Goal: Obtain resource: Obtain resource

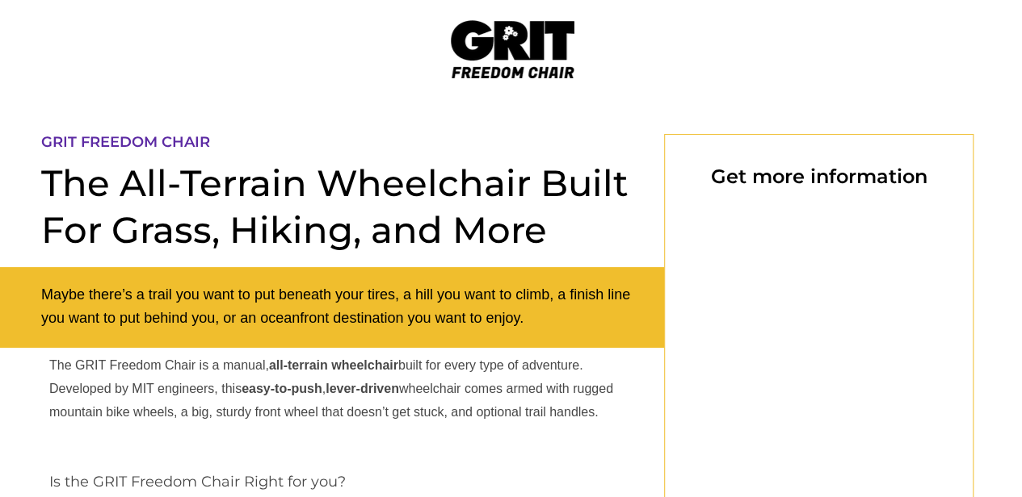
select select "US"
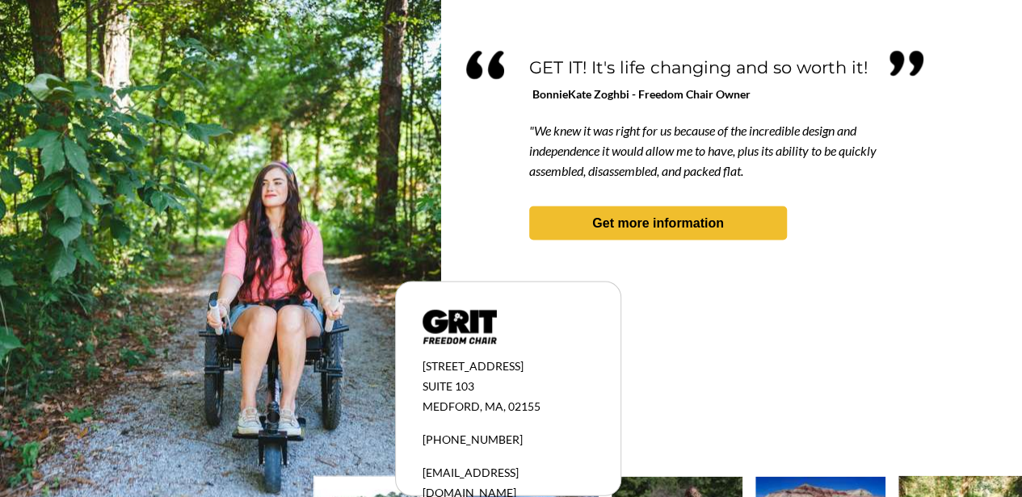
scroll to position [1441, 0]
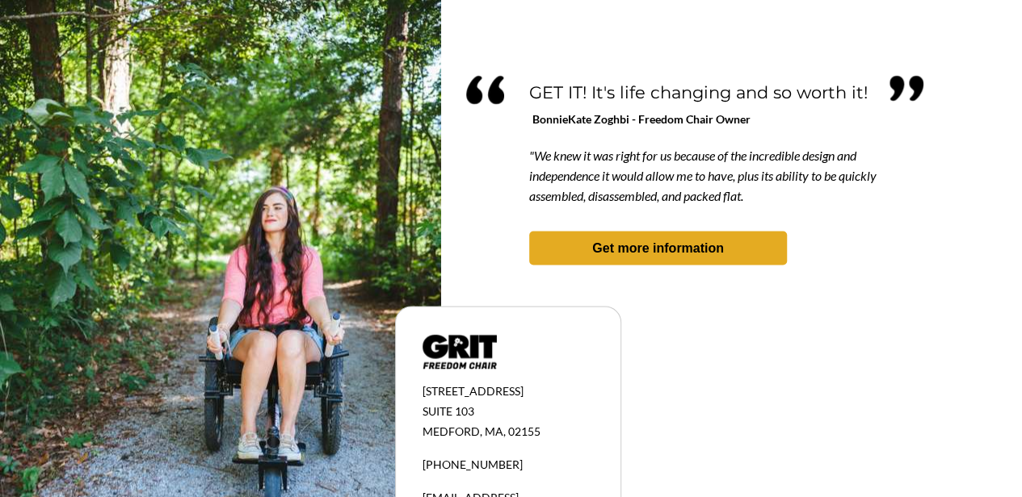
click at [640, 247] on strong "Get more information" at bounding box center [658, 248] width 132 height 14
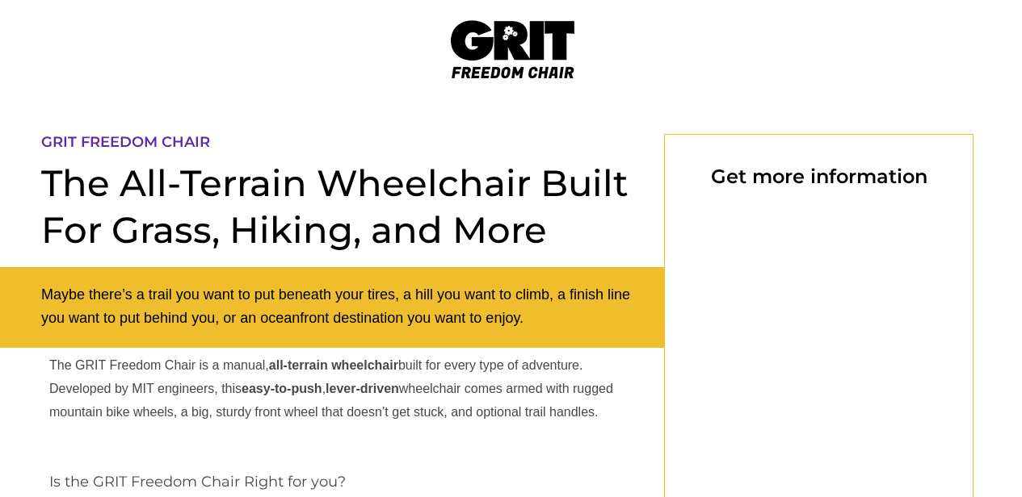
scroll to position [134, 0]
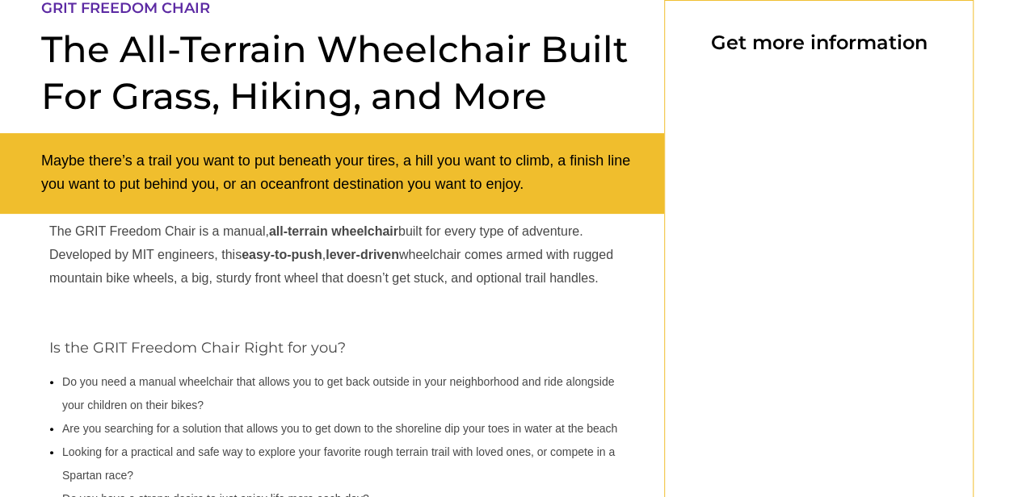
select select "US"
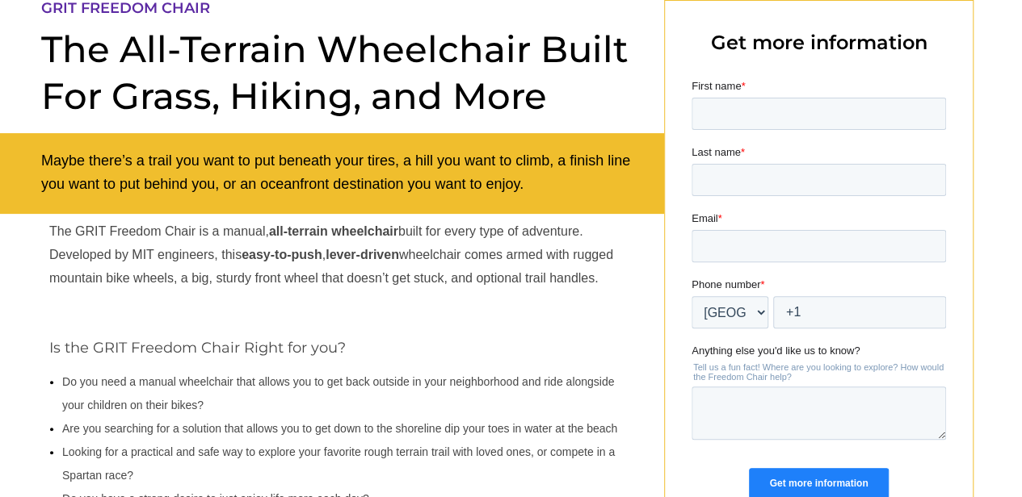
scroll to position [0, 0]
click at [807, 116] on input "First name *" at bounding box center [818, 114] width 254 height 32
type input "timothy"
type input "rachal"
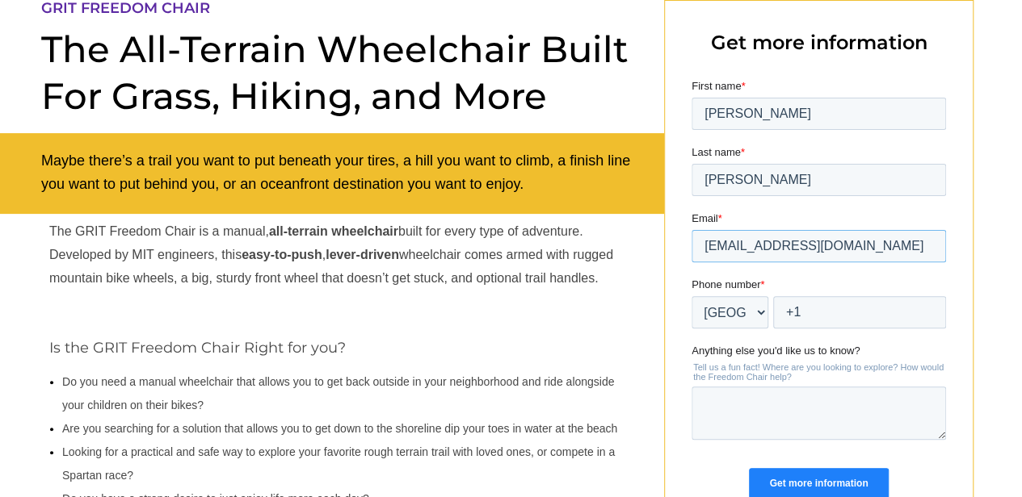
type input "tfrachal@comcast.net"
click at [820, 318] on input "+1" at bounding box center [859, 312] width 173 height 32
type input "+1 2624979769"
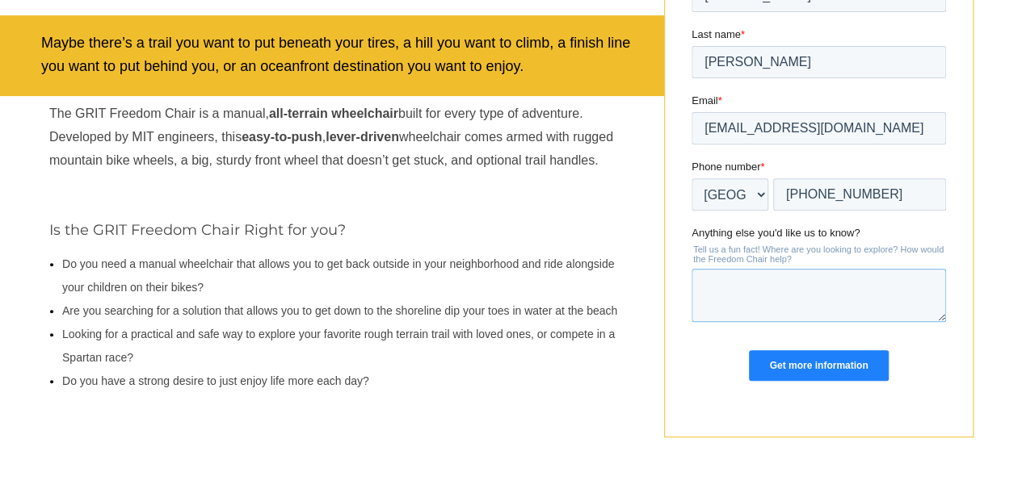
scroll to position [296, 0]
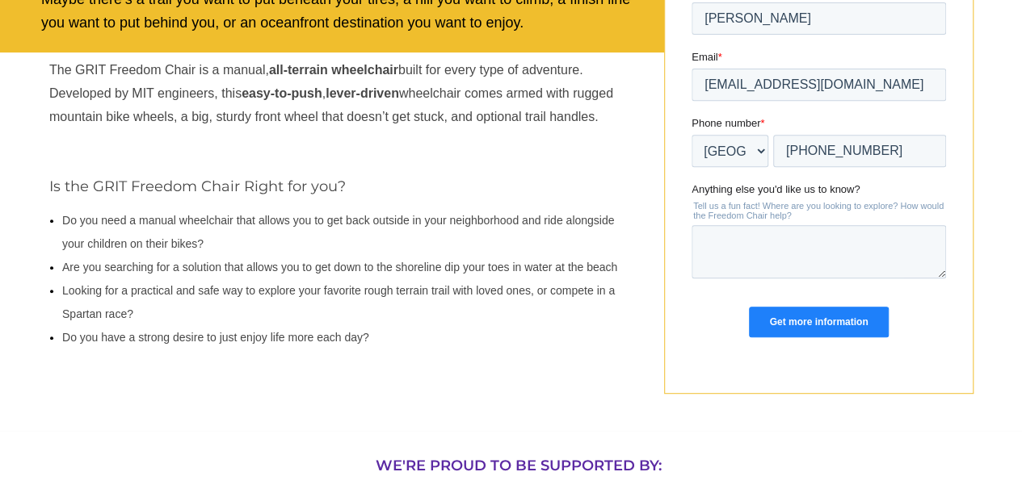
click at [826, 321] on input "Get more information" at bounding box center [818, 322] width 139 height 31
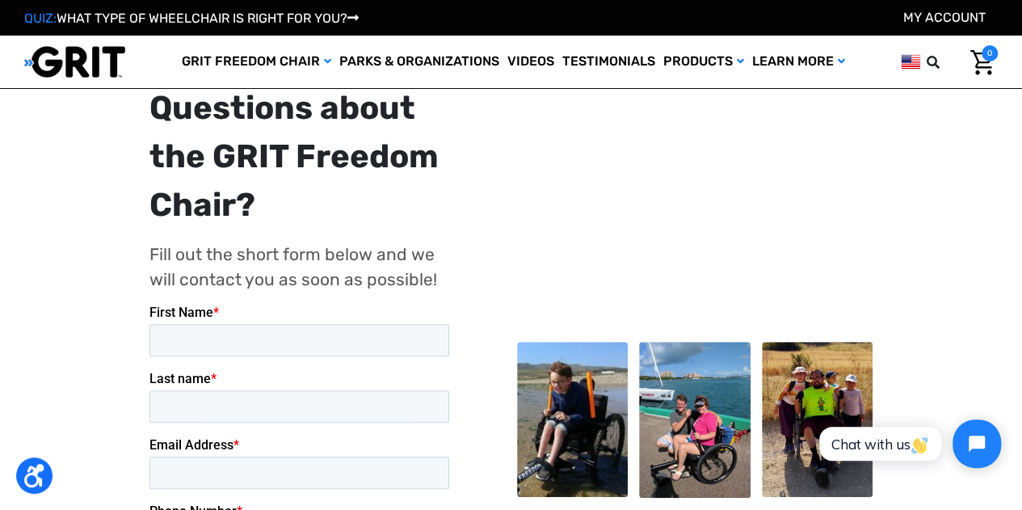
scroll to position [162, 0]
